Goal: Find specific page/section: Find specific page/section

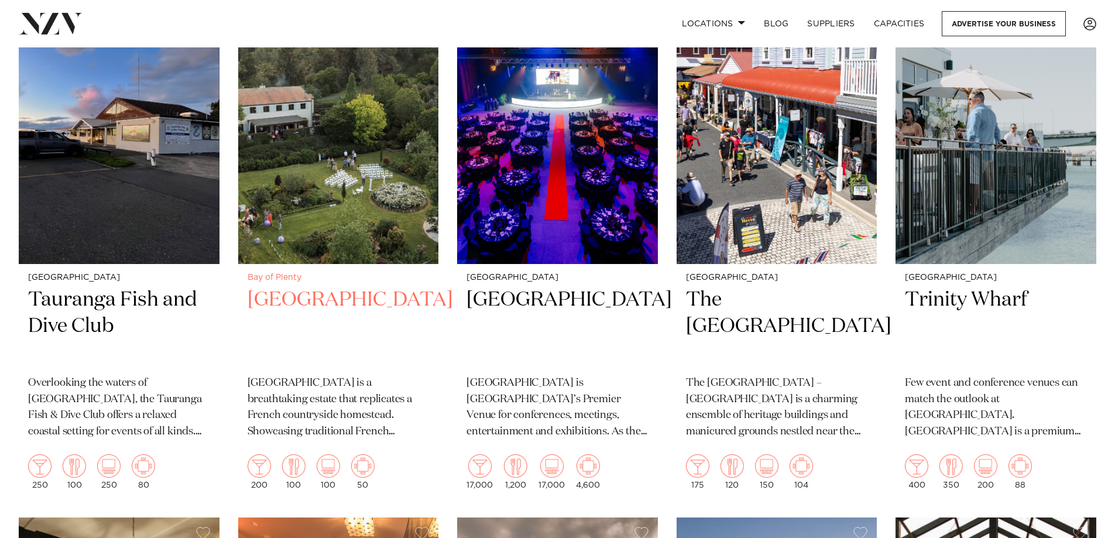
scroll to position [317, 0]
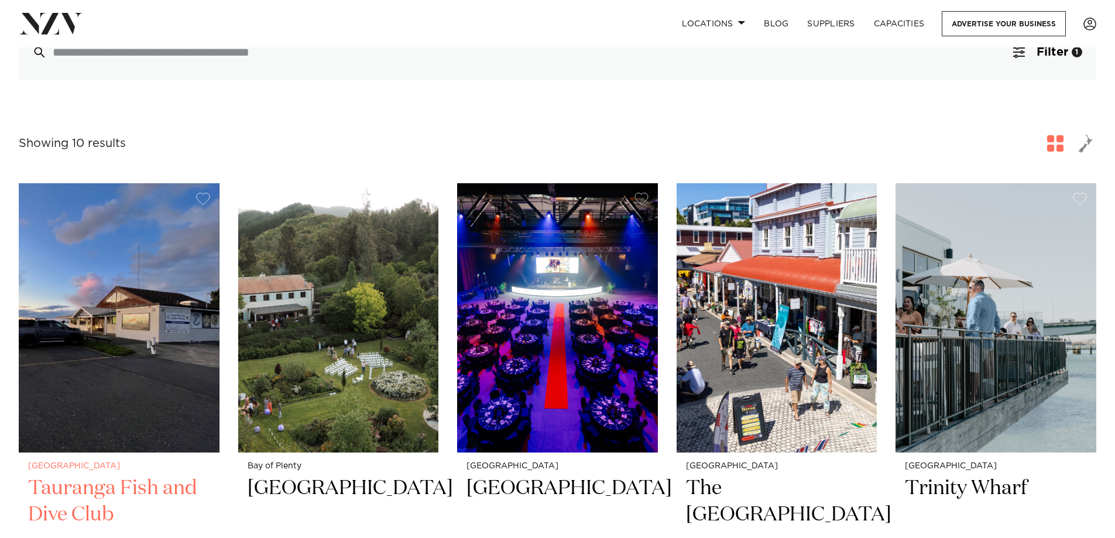
click at [168, 312] on img at bounding box center [119, 317] width 201 height 269
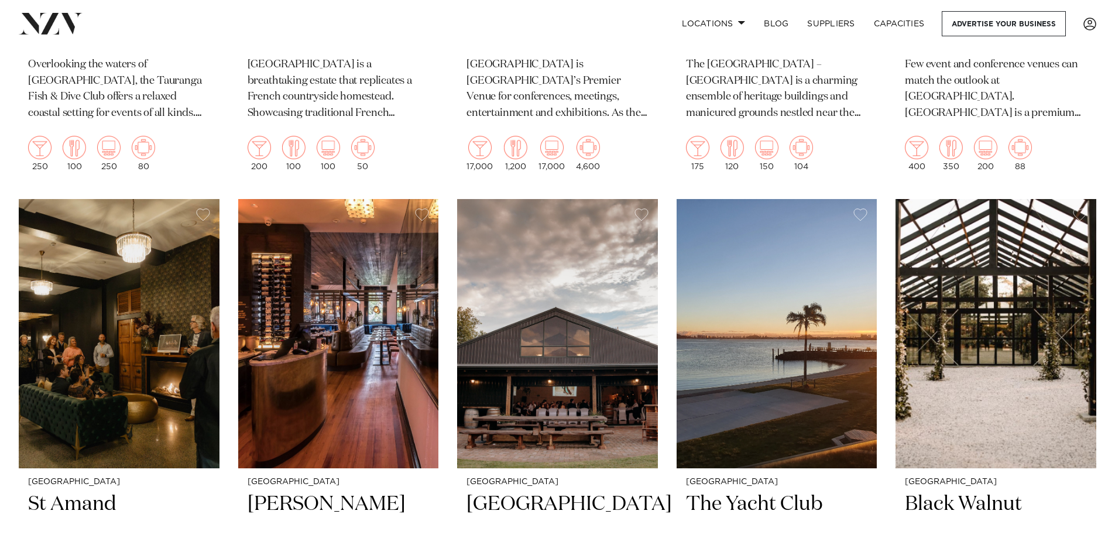
scroll to position [0, 0]
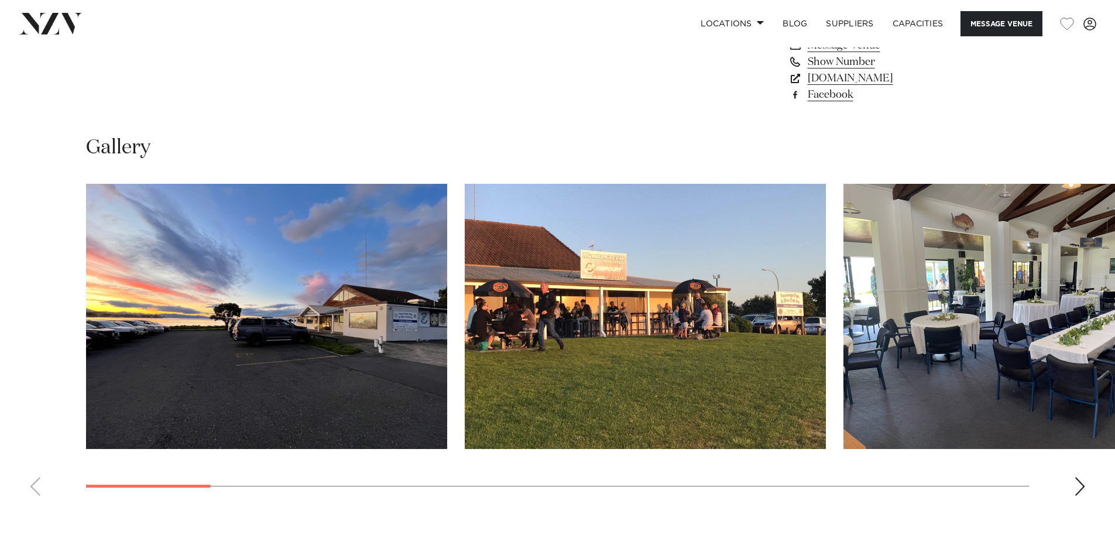
scroll to position [1112, 0]
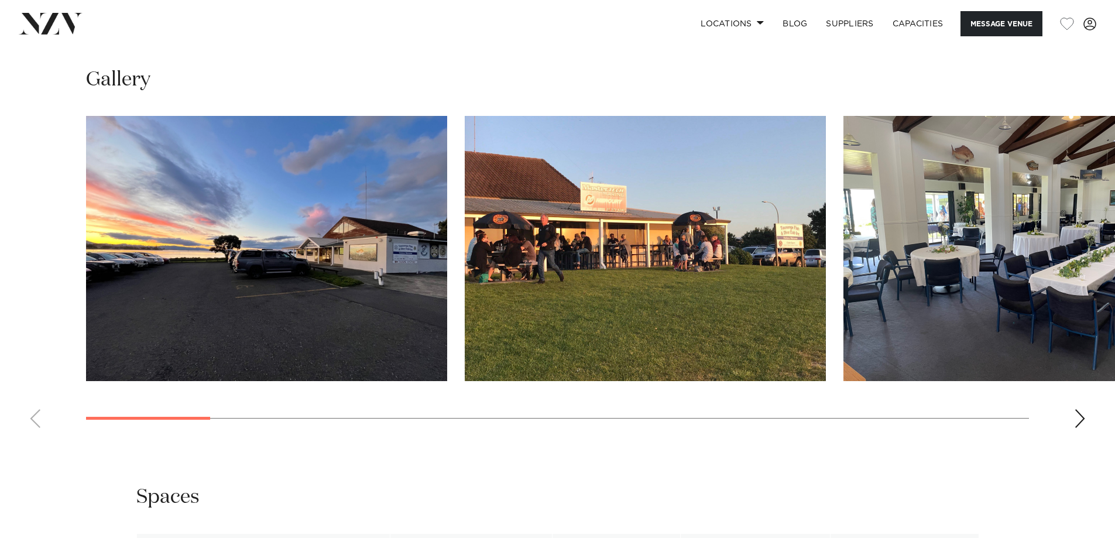
click at [1085, 419] on div "Next slide" at bounding box center [1080, 418] width 12 height 19
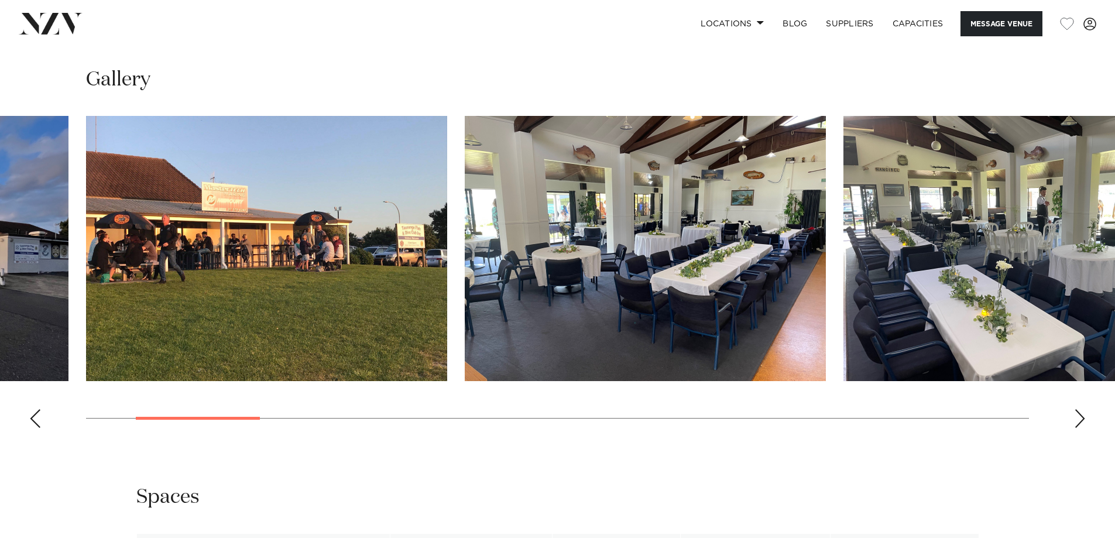
click at [1085, 419] on div "Next slide" at bounding box center [1080, 418] width 12 height 19
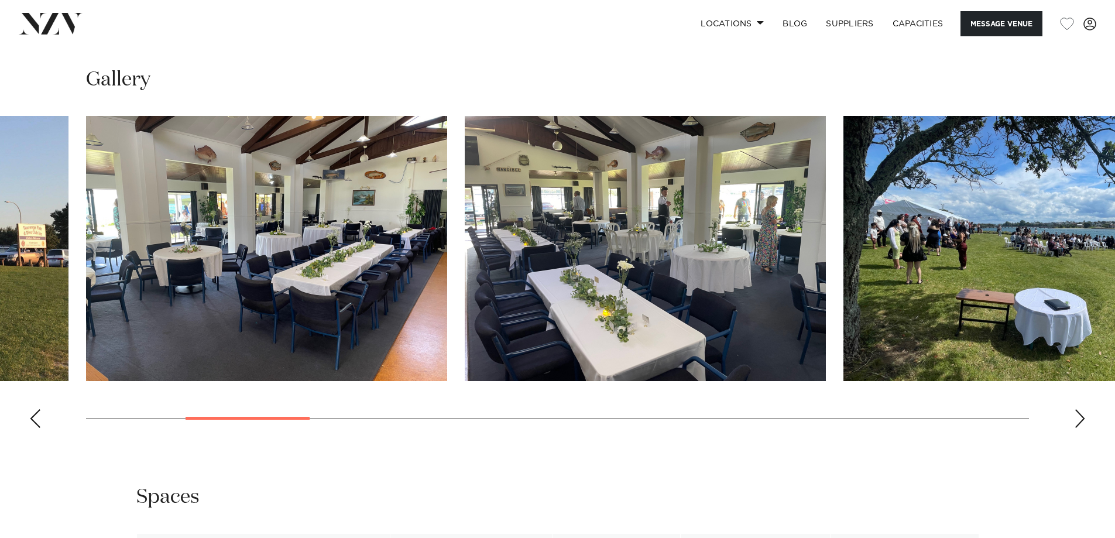
click at [1085, 419] on div "Next slide" at bounding box center [1080, 418] width 12 height 19
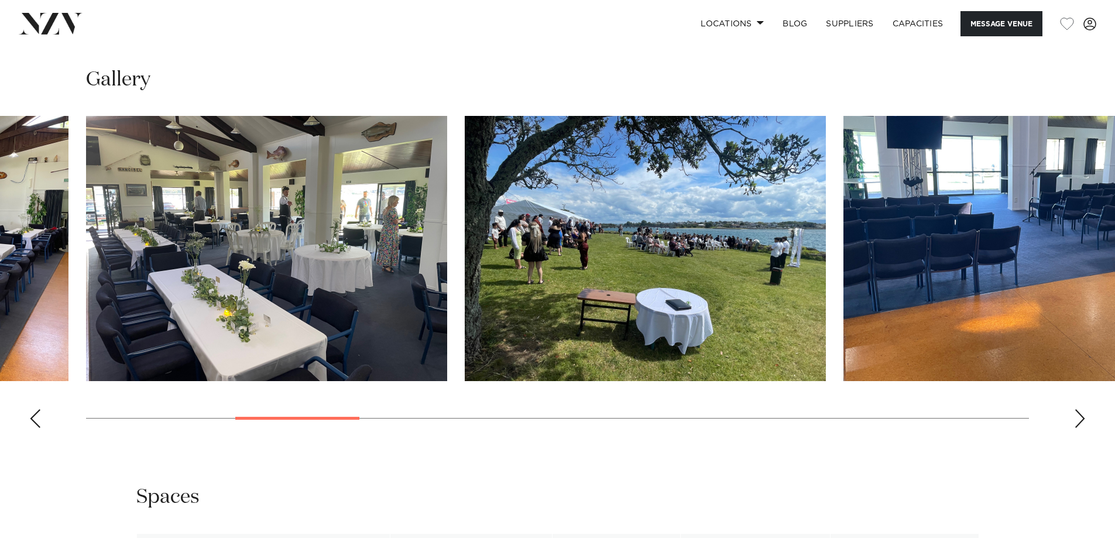
click at [1085, 419] on div "Next slide" at bounding box center [1080, 418] width 12 height 19
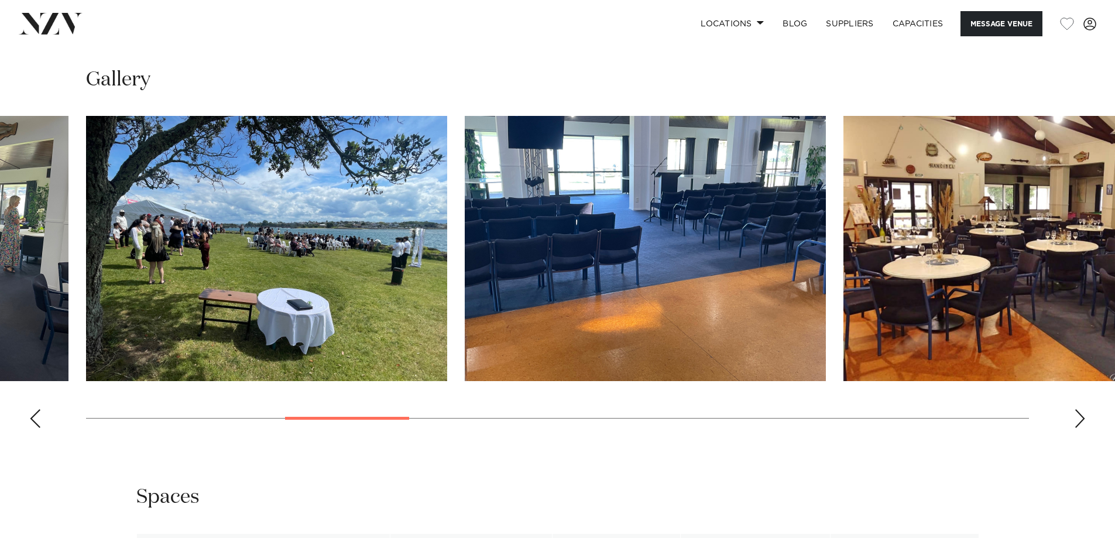
click at [1085, 419] on div "Next slide" at bounding box center [1080, 418] width 12 height 19
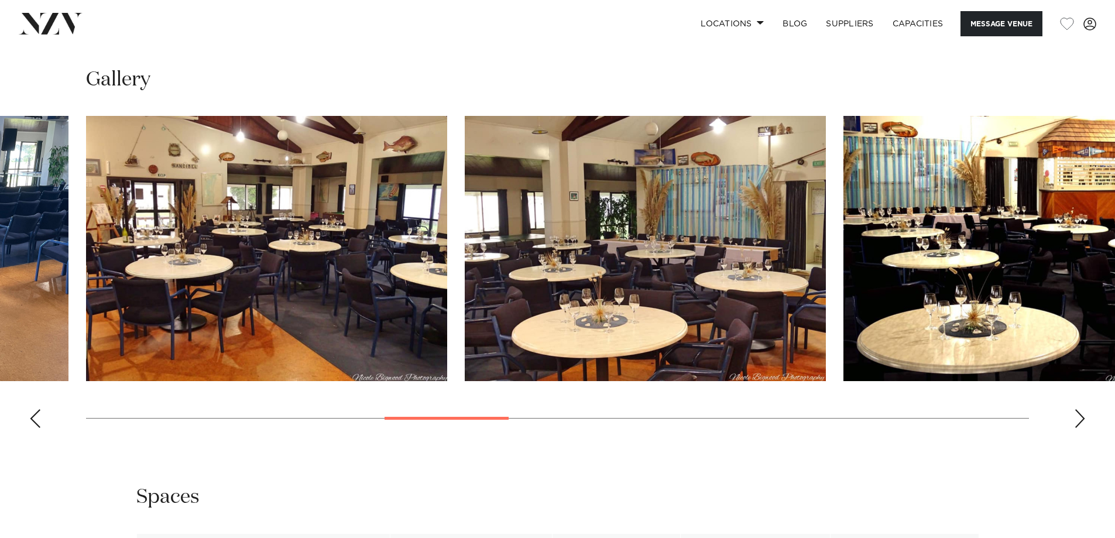
click at [1085, 419] on div "Next slide" at bounding box center [1080, 418] width 12 height 19
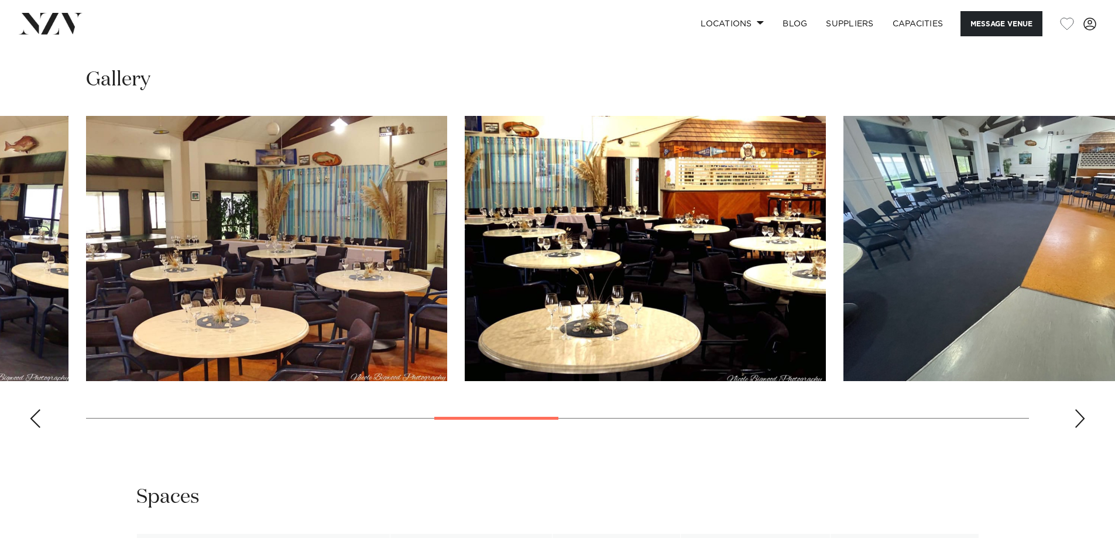
click at [1085, 419] on div "Next slide" at bounding box center [1080, 418] width 12 height 19
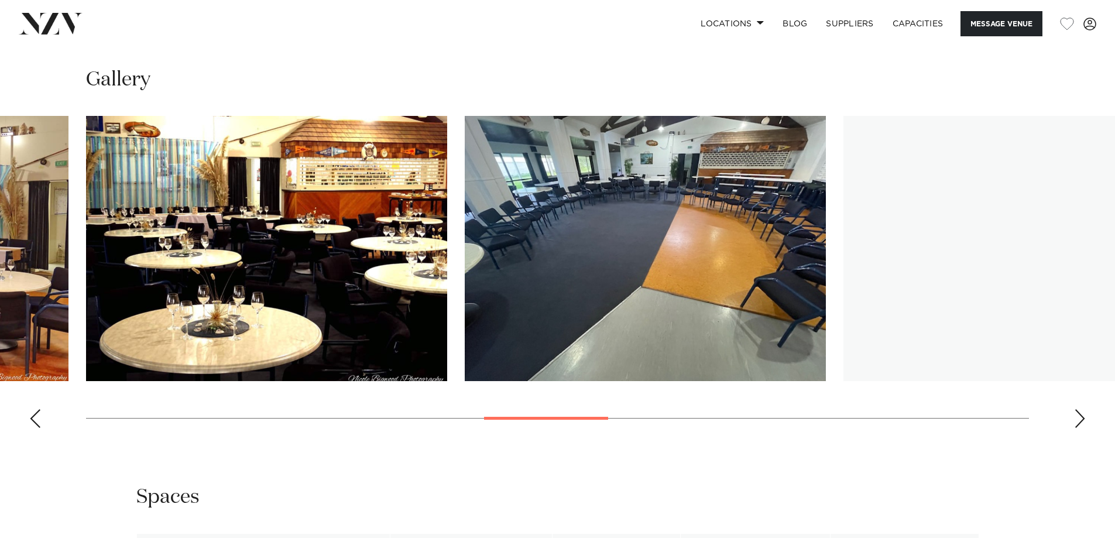
click at [1085, 419] on div "Next slide" at bounding box center [1080, 418] width 12 height 19
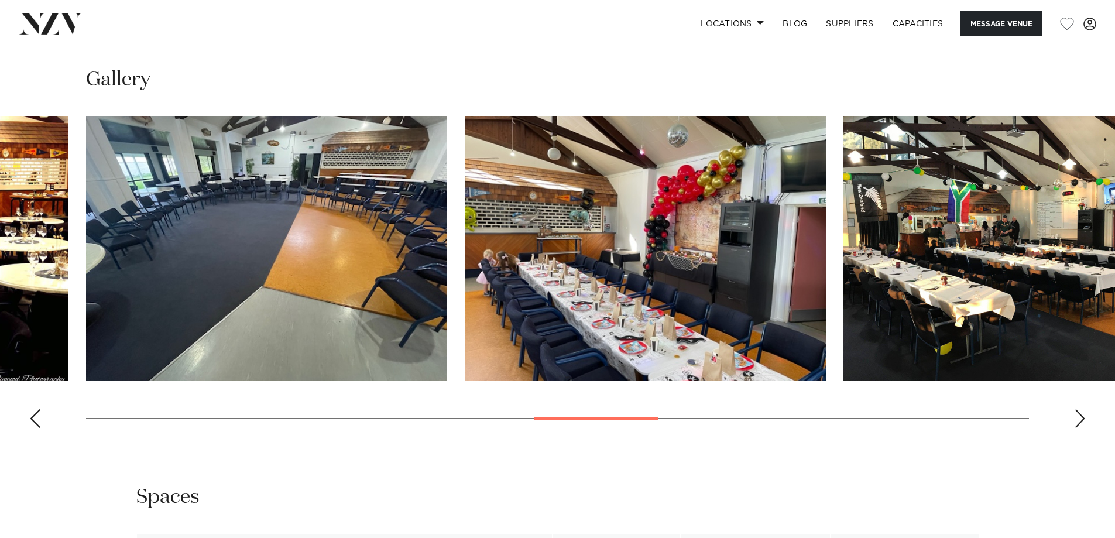
click at [1085, 419] on div "Next slide" at bounding box center [1080, 418] width 12 height 19
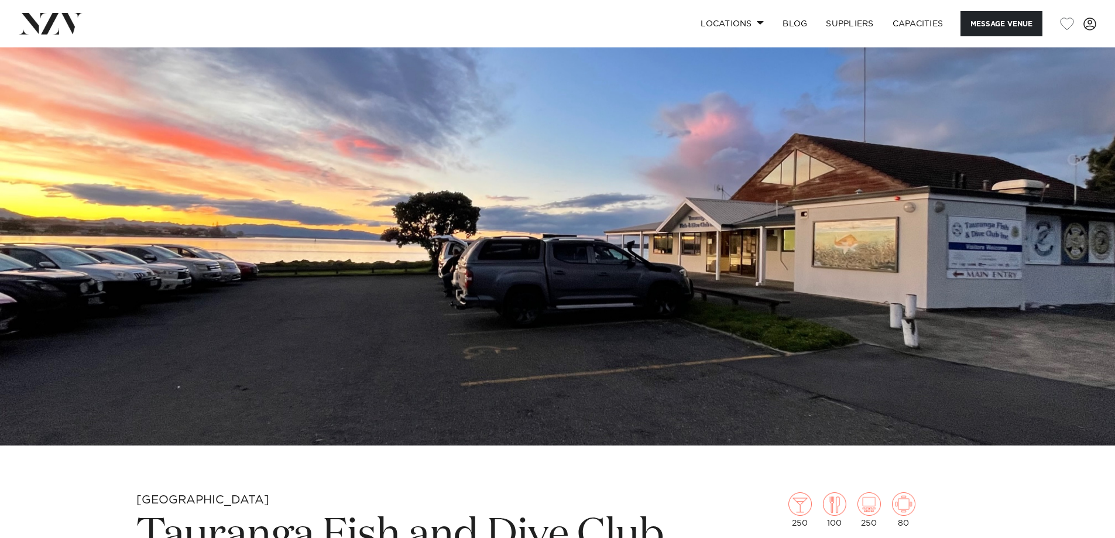
scroll to position [0, 0]
